Goal: Task Accomplishment & Management: Use online tool/utility

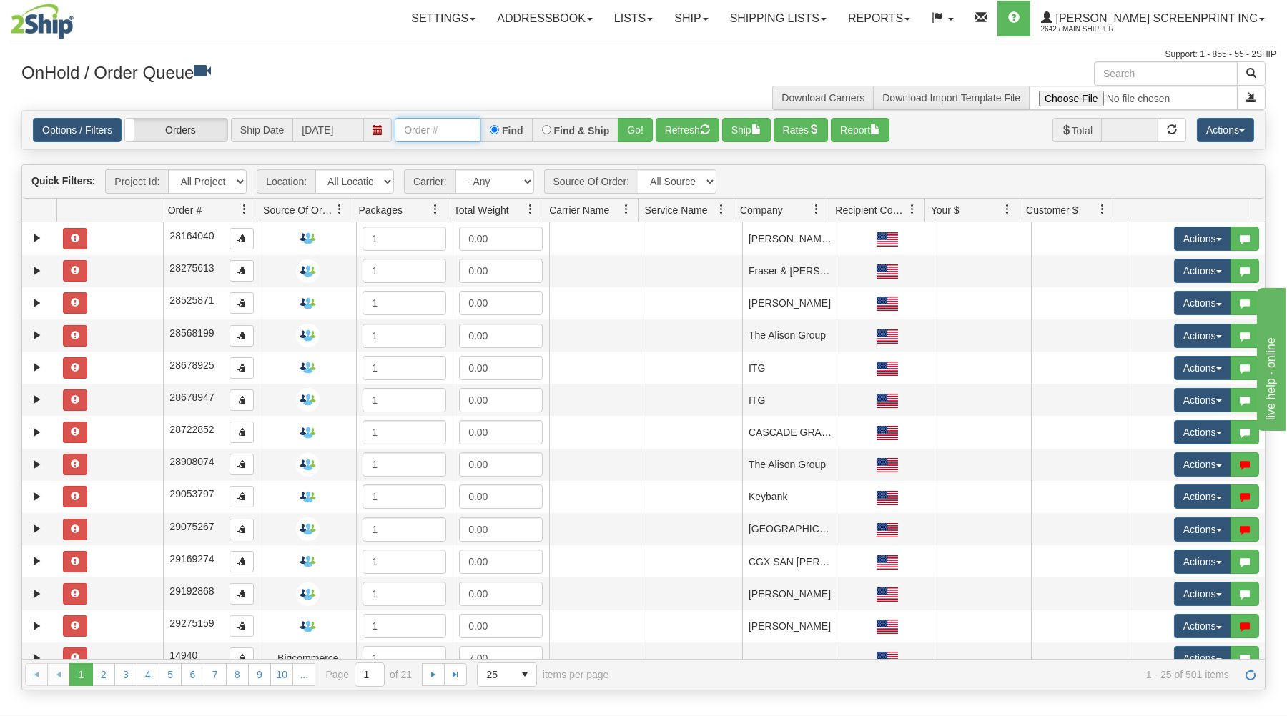
click at [430, 135] on input "text" at bounding box center [438, 130] width 86 height 24
type input "2"
type input "17135"
click at [638, 124] on button "Go!" at bounding box center [635, 130] width 35 height 24
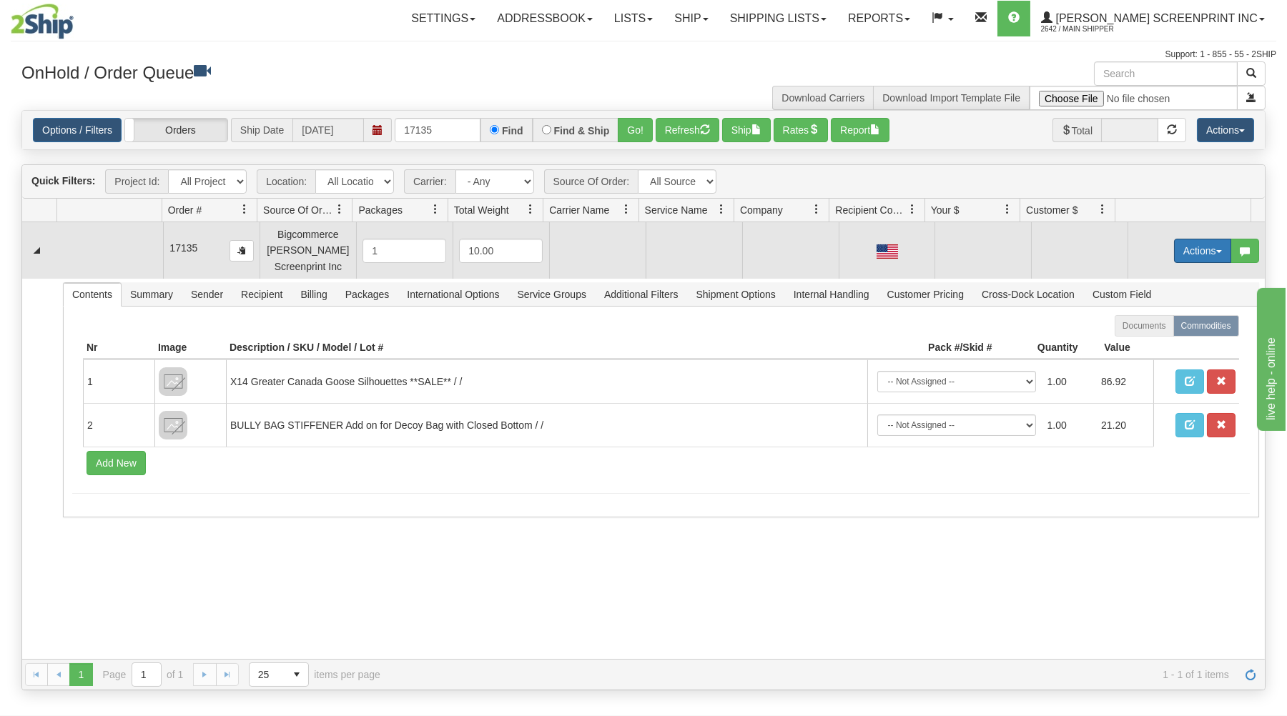
click at [1174, 247] on button "Actions" at bounding box center [1202, 251] width 57 height 24
click at [1165, 276] on link "Open" at bounding box center [1173, 278] width 114 height 19
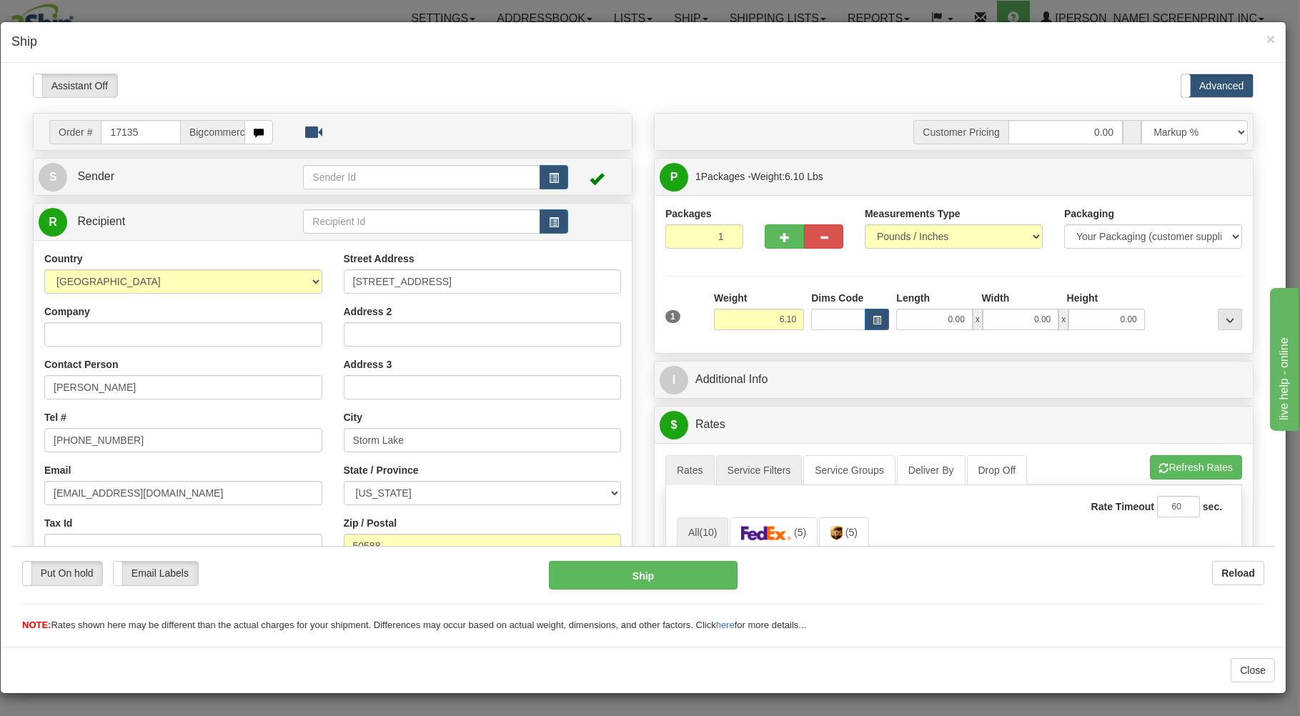
type input "0.00"
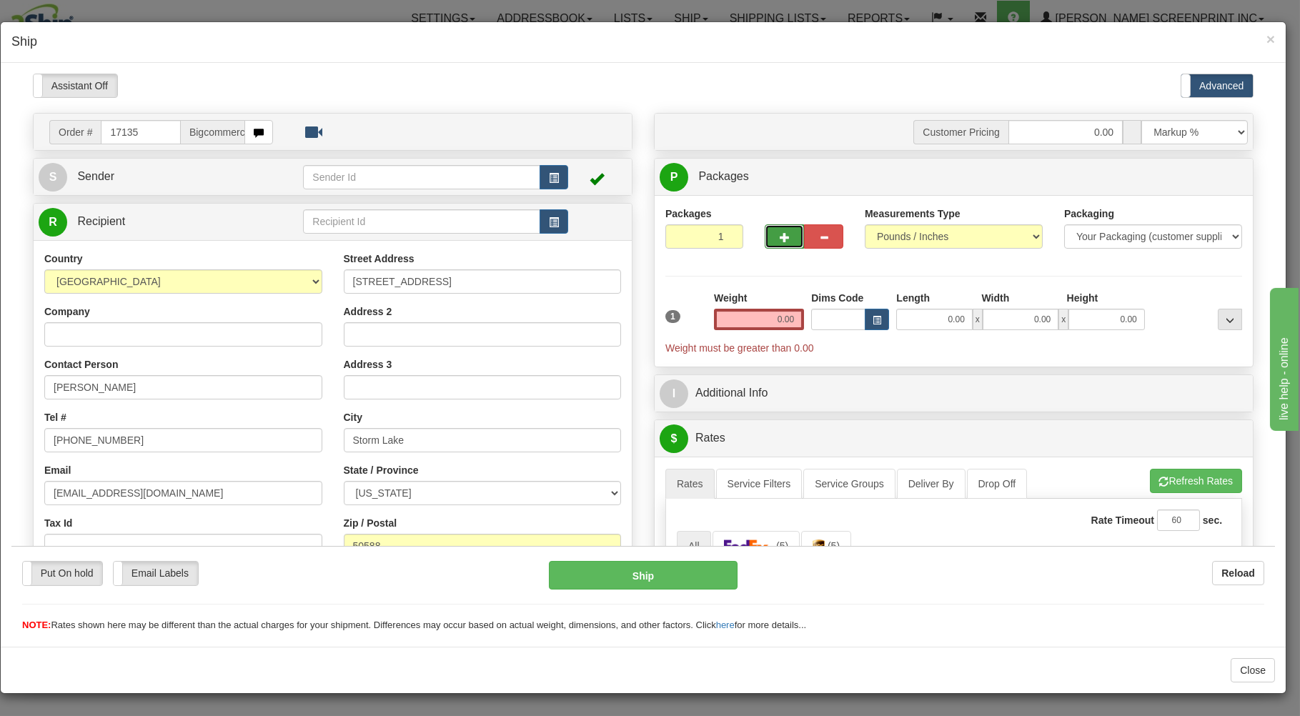
click at [767, 227] on button "button" at bounding box center [784, 236] width 39 height 24
type input "2"
click at [1221, 177] on span "Package Level" at bounding box center [1212, 177] width 56 height 10
radio input "true"
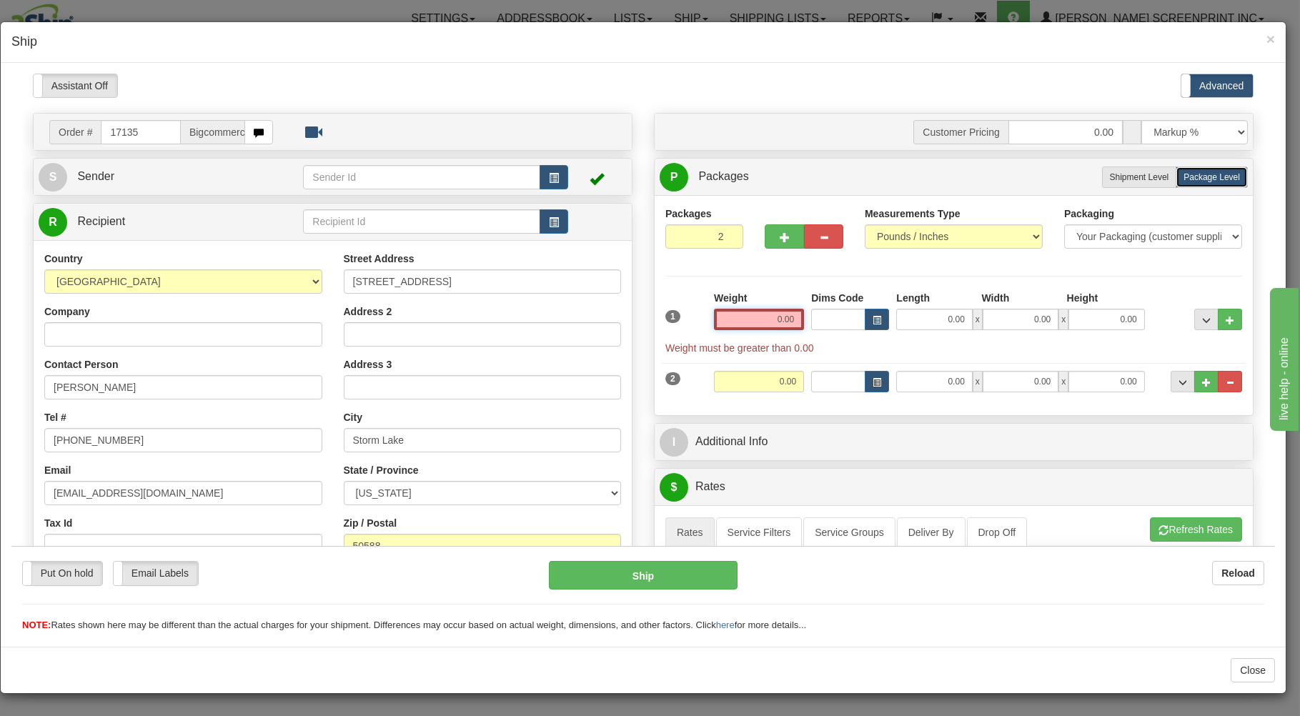
click at [749, 322] on input "0.00" at bounding box center [759, 318] width 90 height 21
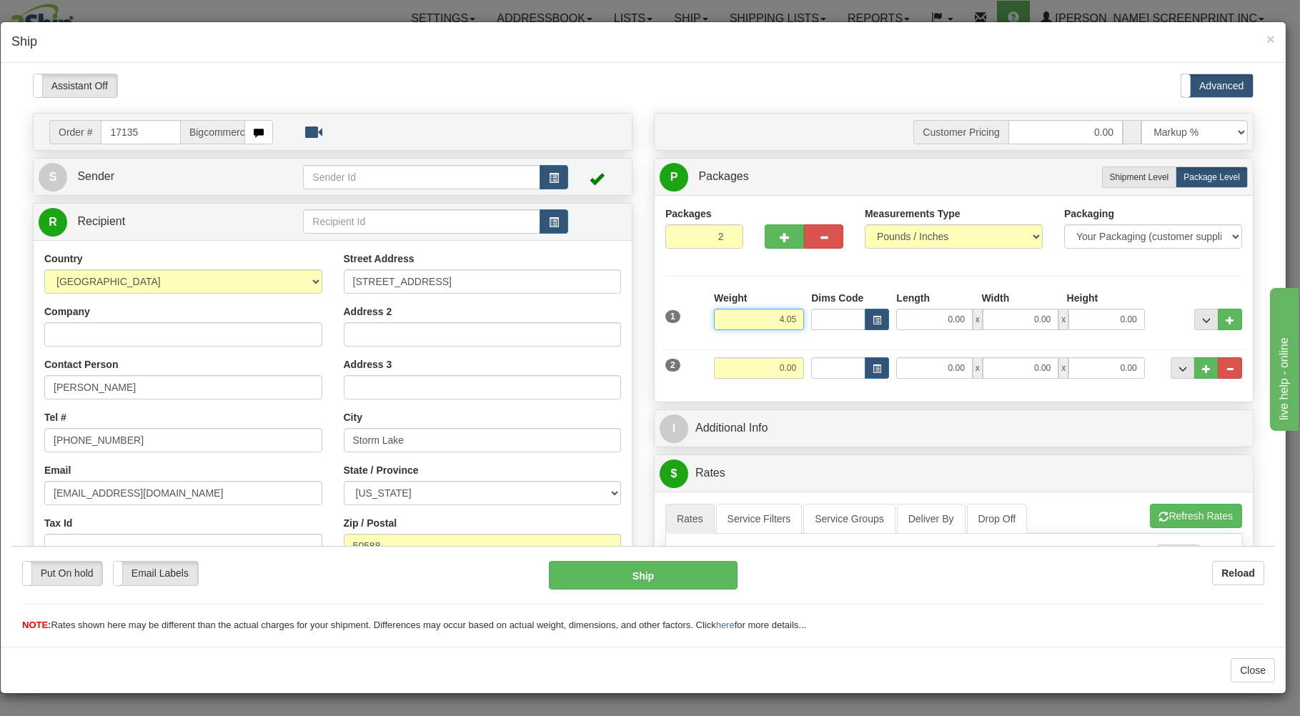
type input "4.05"
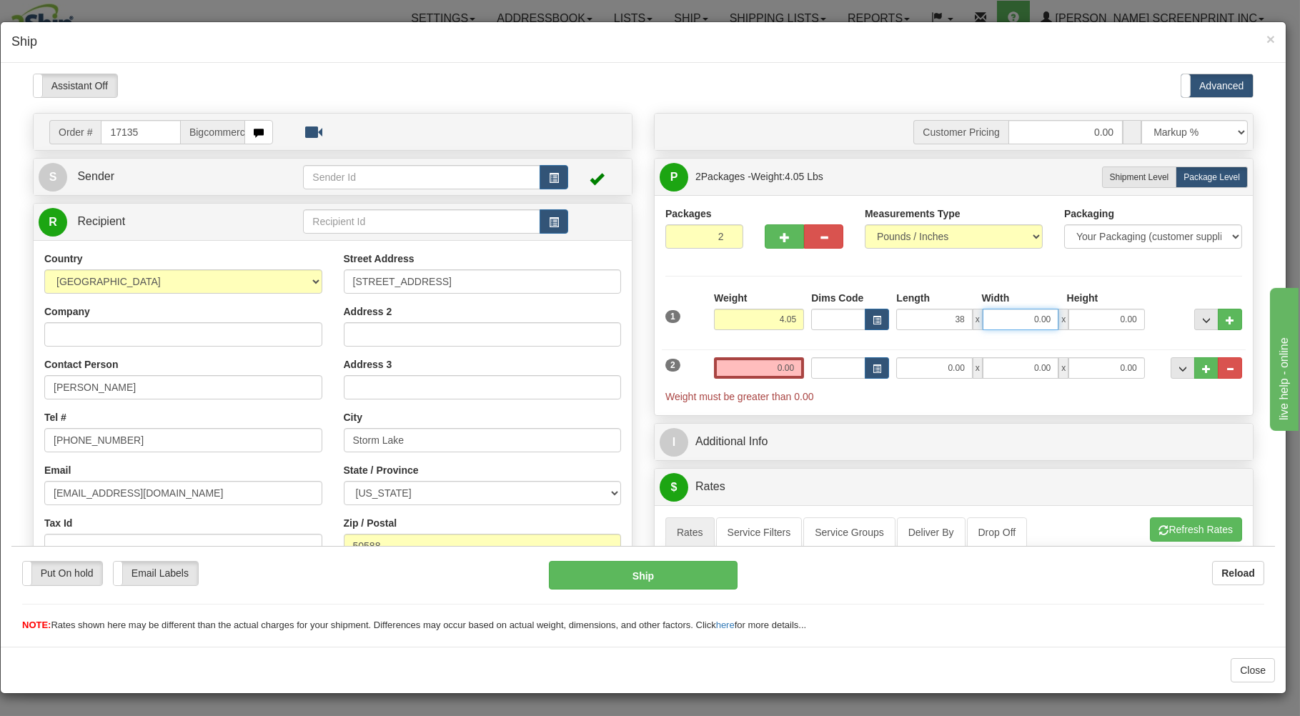
type input "38.00"
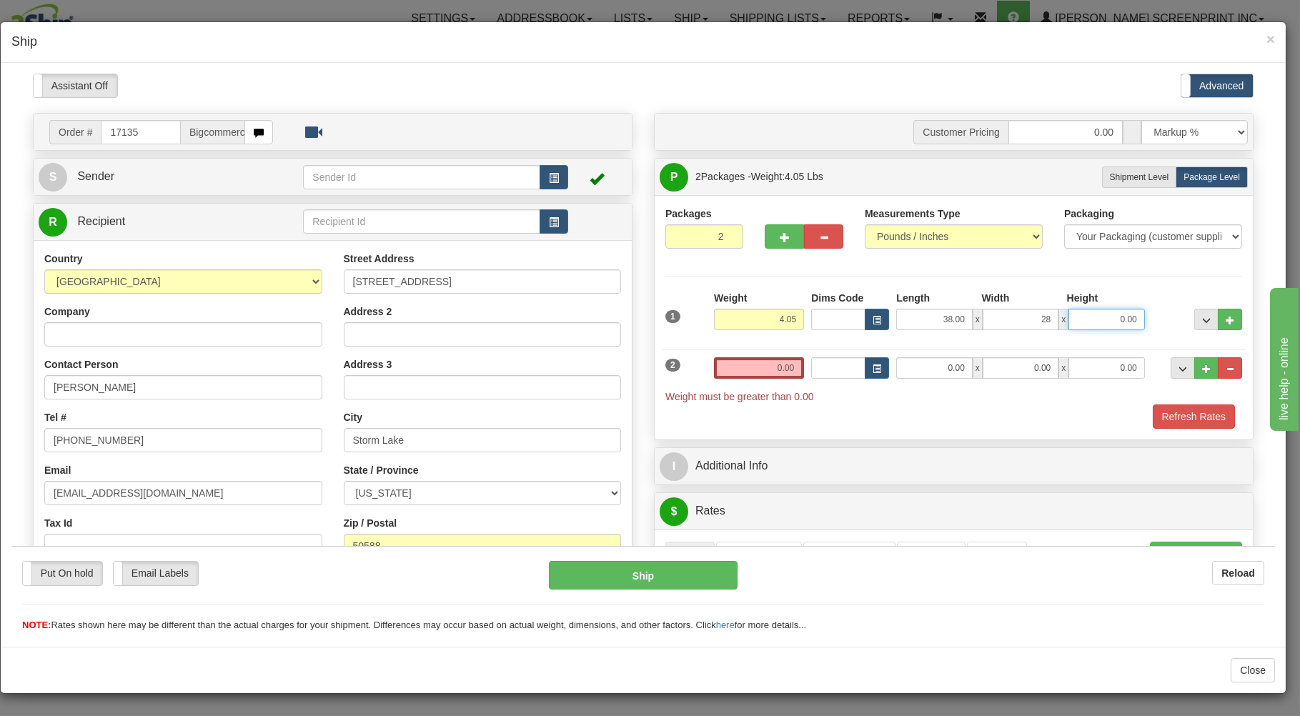
type input "28.00"
type input "1.00"
drag, startPoint x: 769, startPoint y: 370, endPoint x: 772, endPoint y: 357, distance: 13.9
click at [771, 360] on input "0.00" at bounding box center [759, 367] width 90 height 21
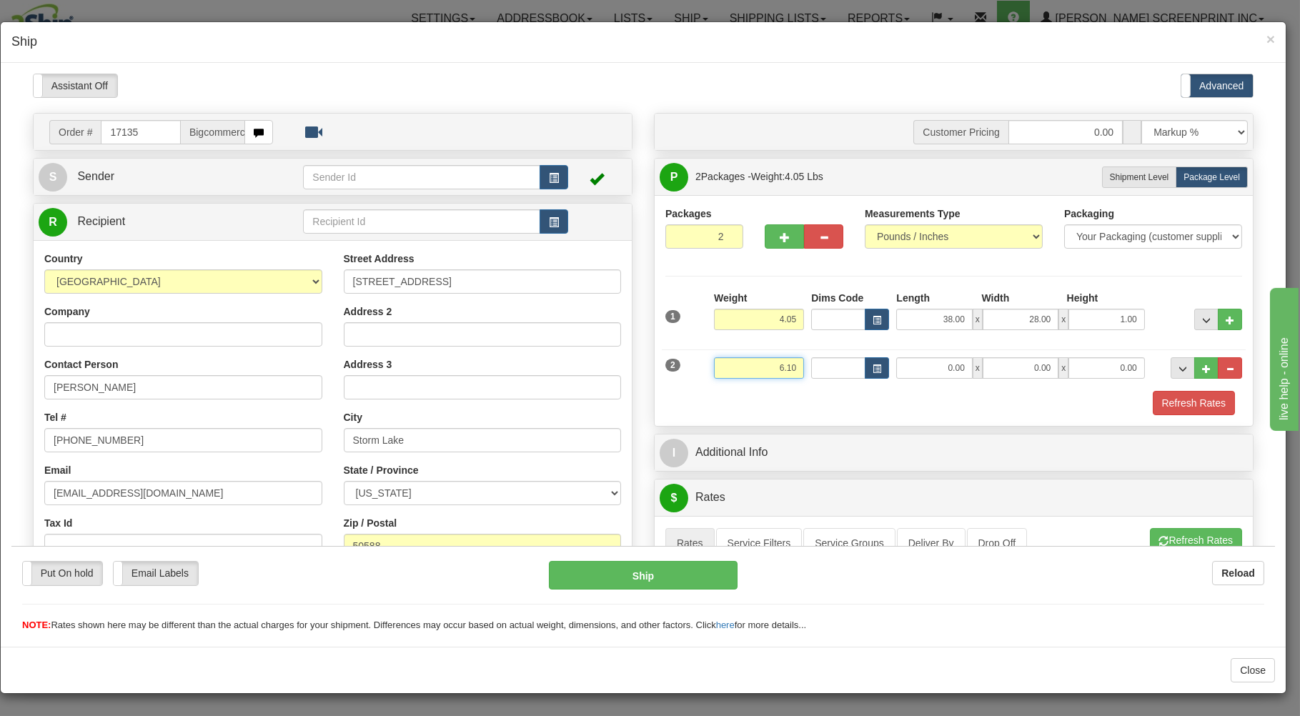
type input "6.10"
type input "29.00"
type input "17.00"
type input "4.00"
drag, startPoint x: 801, startPoint y: 401, endPoint x: 794, endPoint y: 396, distance: 8.2
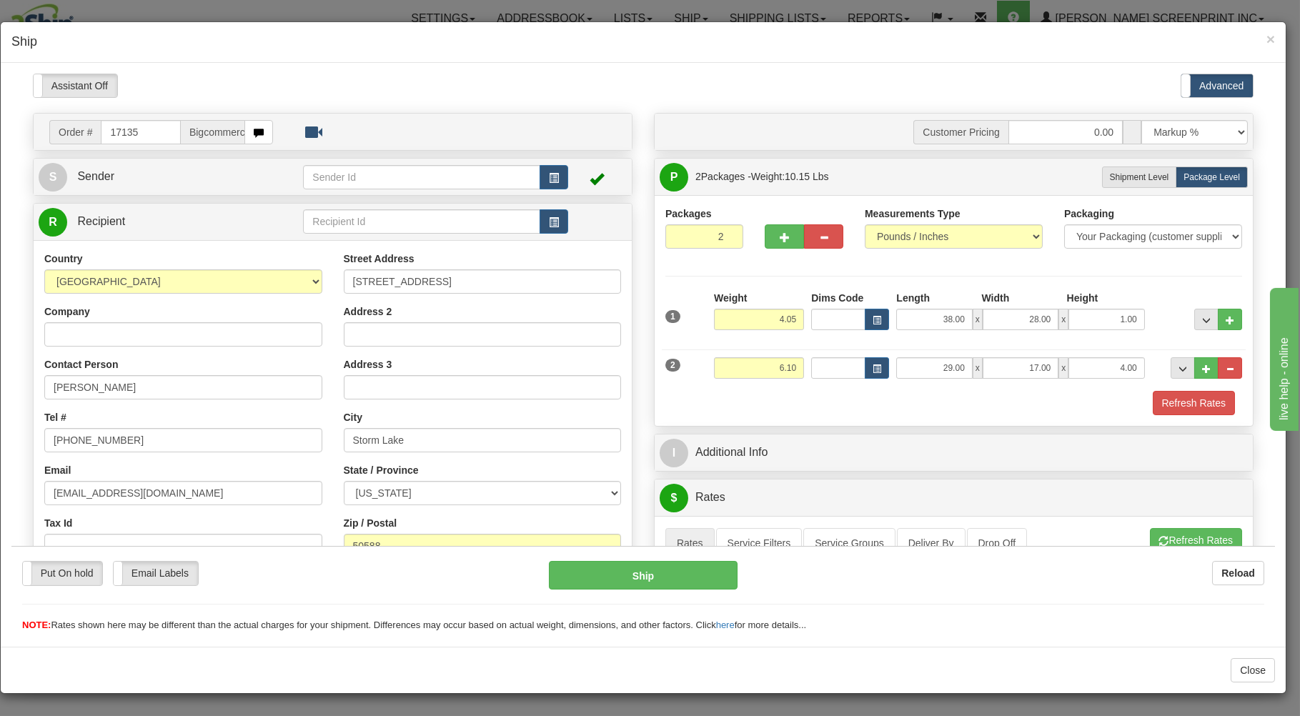
click at [801, 400] on div "Refresh Rates" at bounding box center [954, 402] width 584 height 24
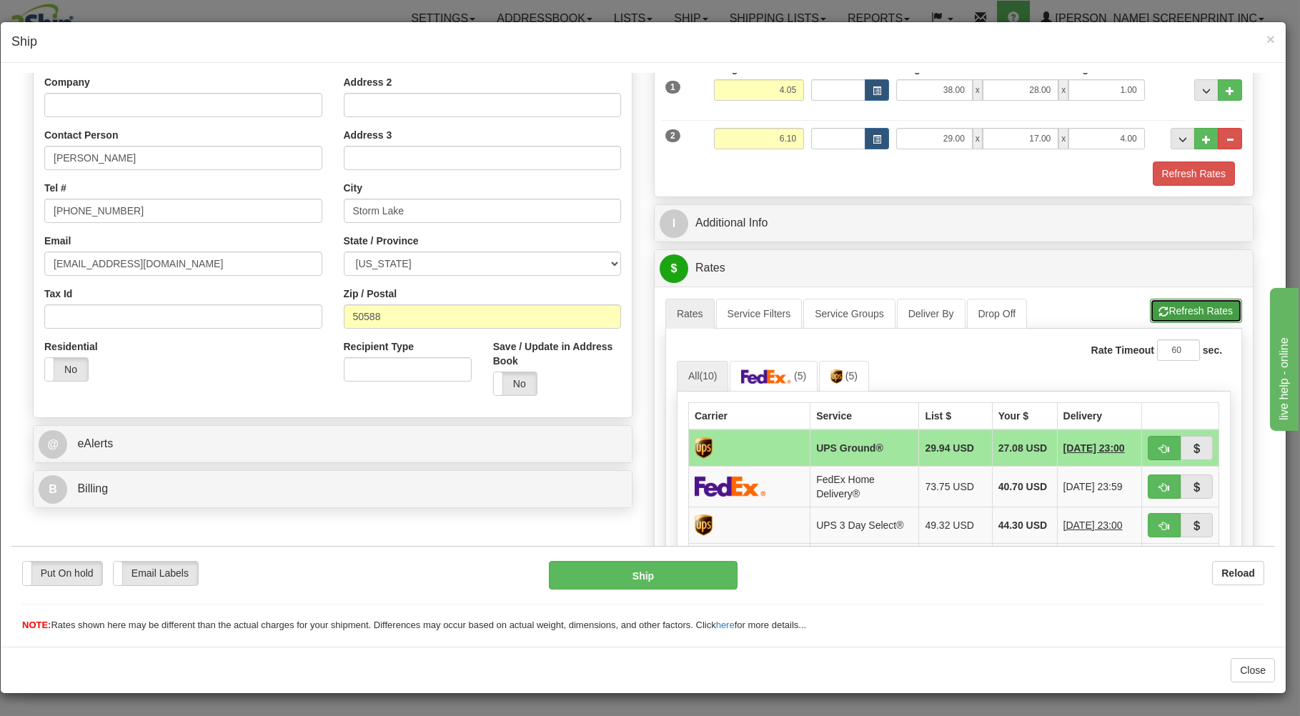
click at [1170, 309] on button "Refresh Rates" at bounding box center [1196, 310] width 92 height 24
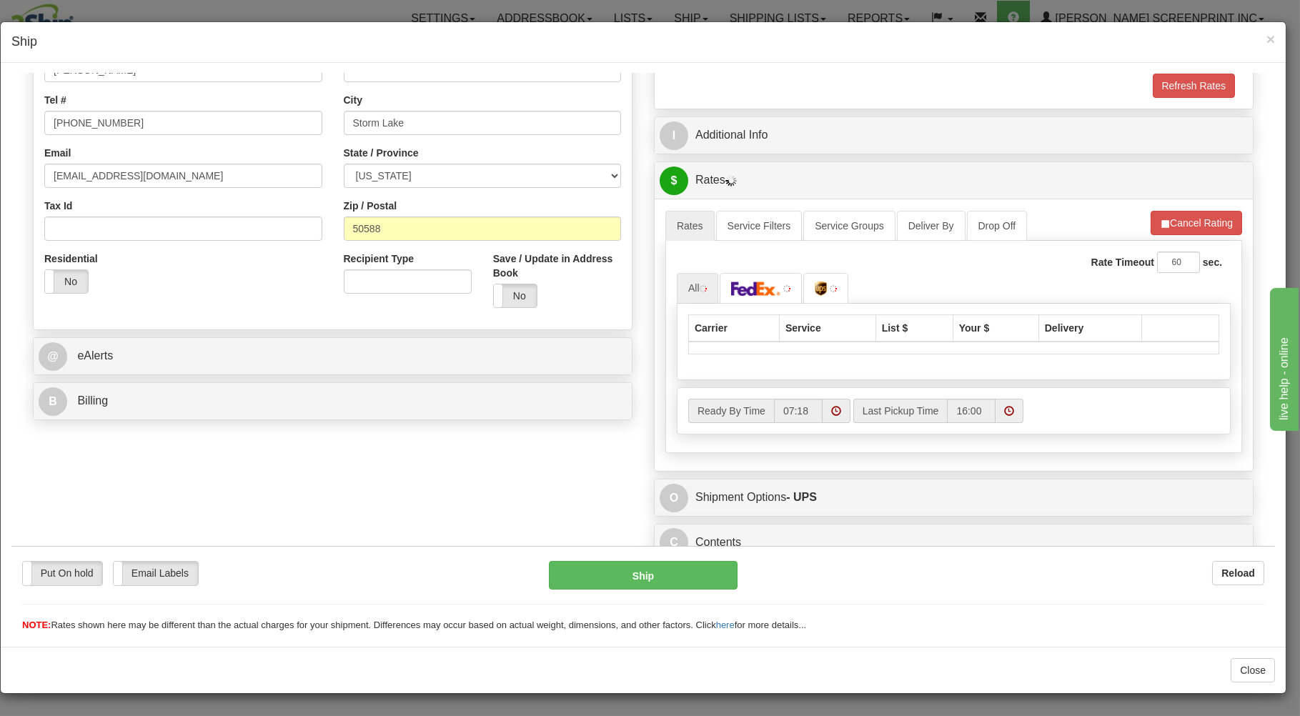
scroll to position [330, 0]
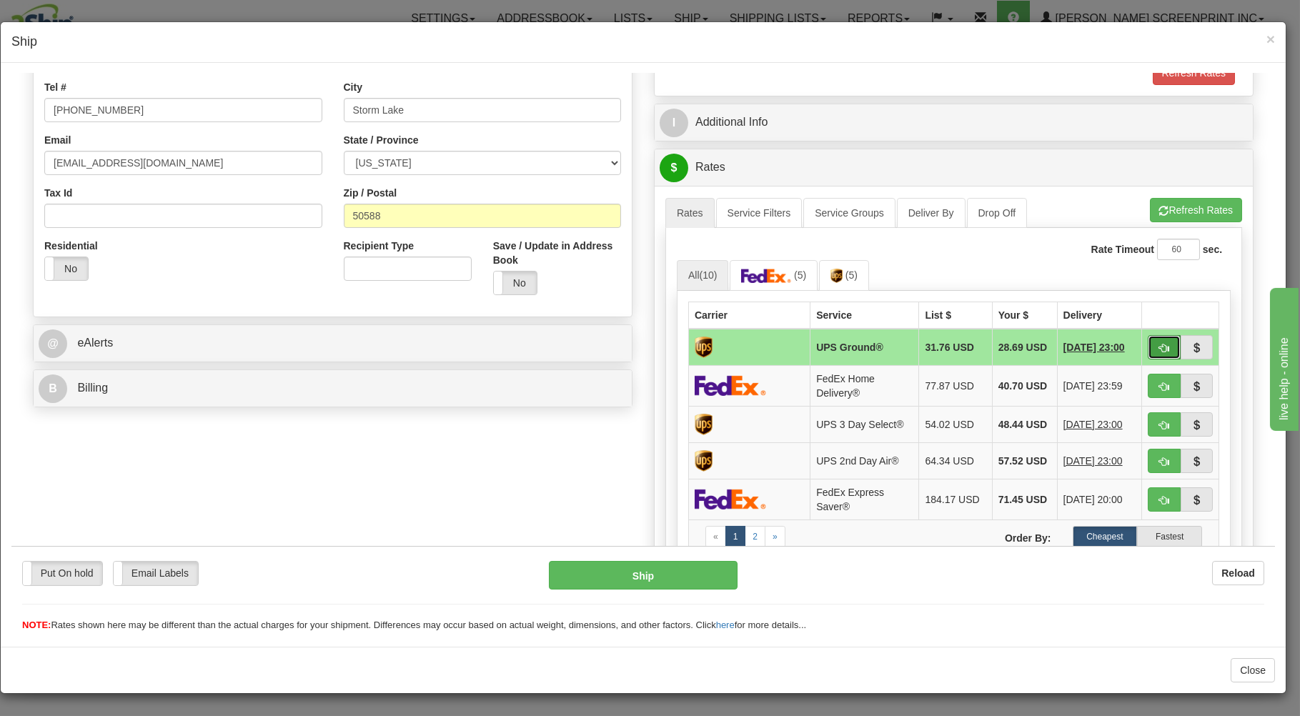
click at [1160, 344] on span "button" at bounding box center [1165, 347] width 10 height 9
type input "03"
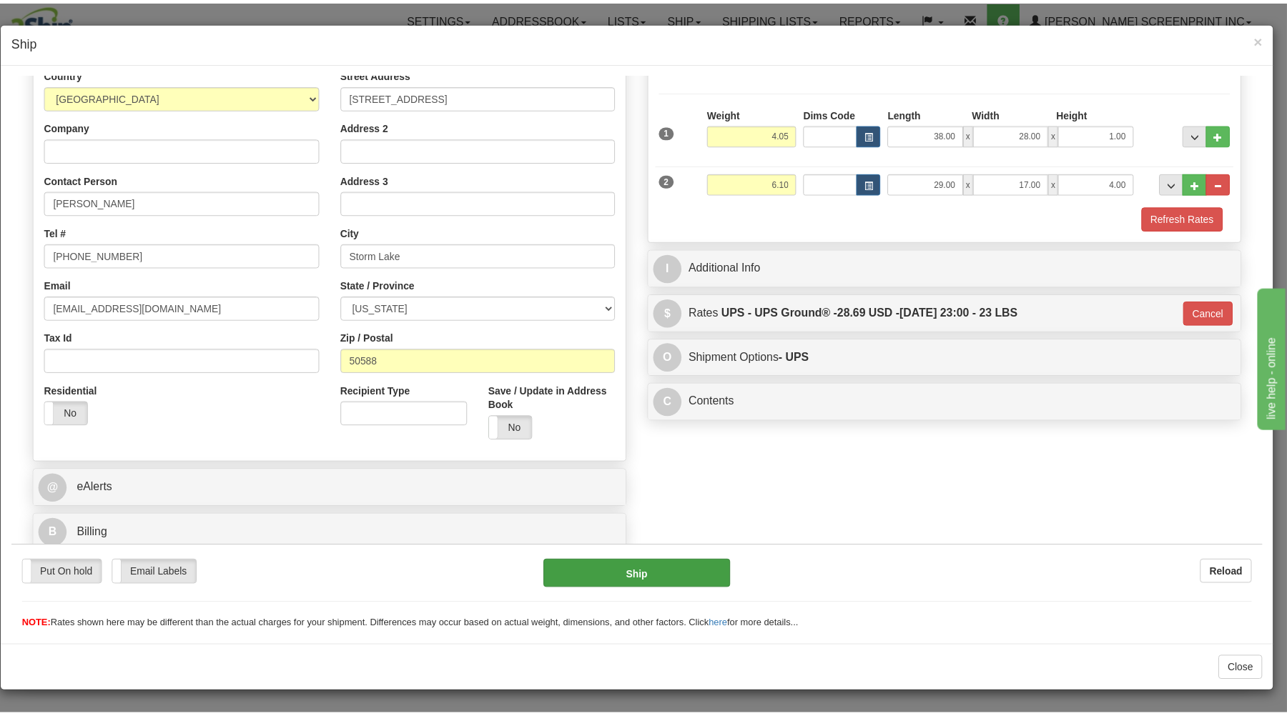
scroll to position [188, 0]
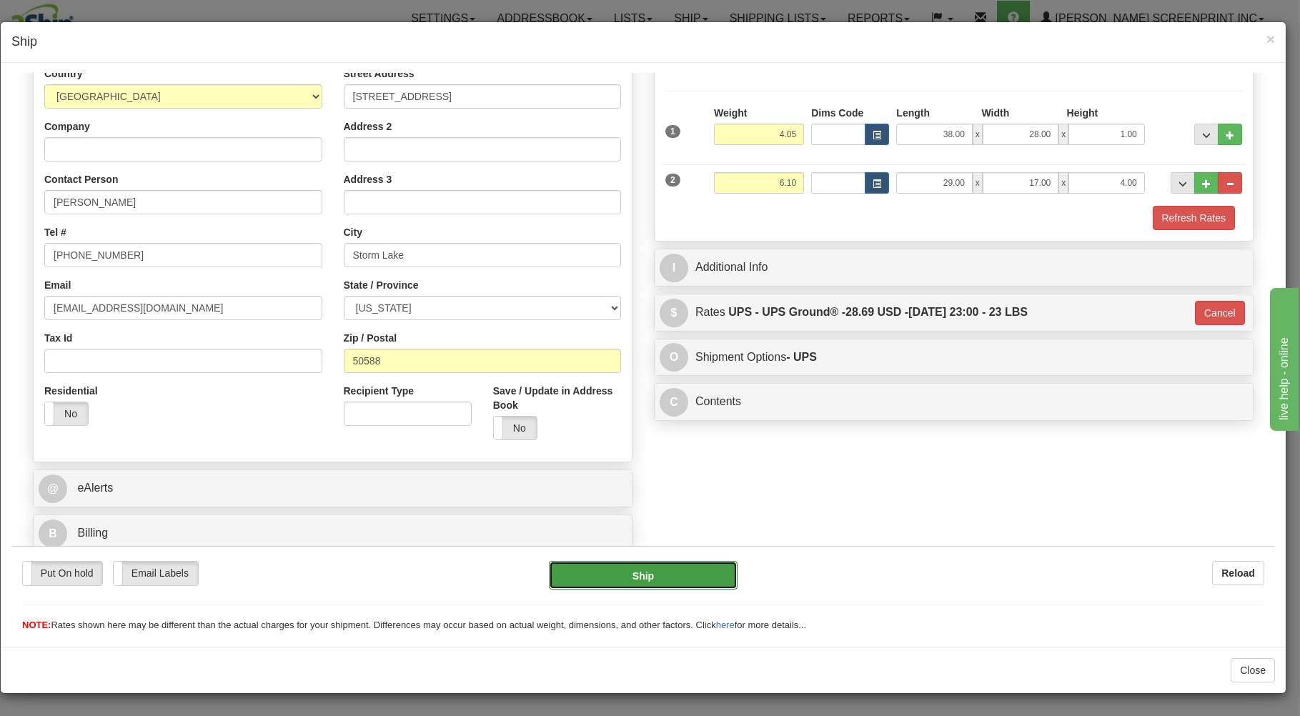
click at [608, 567] on button "Ship" at bounding box center [643, 575] width 189 height 29
